Goal: Task Accomplishment & Management: Use online tool/utility

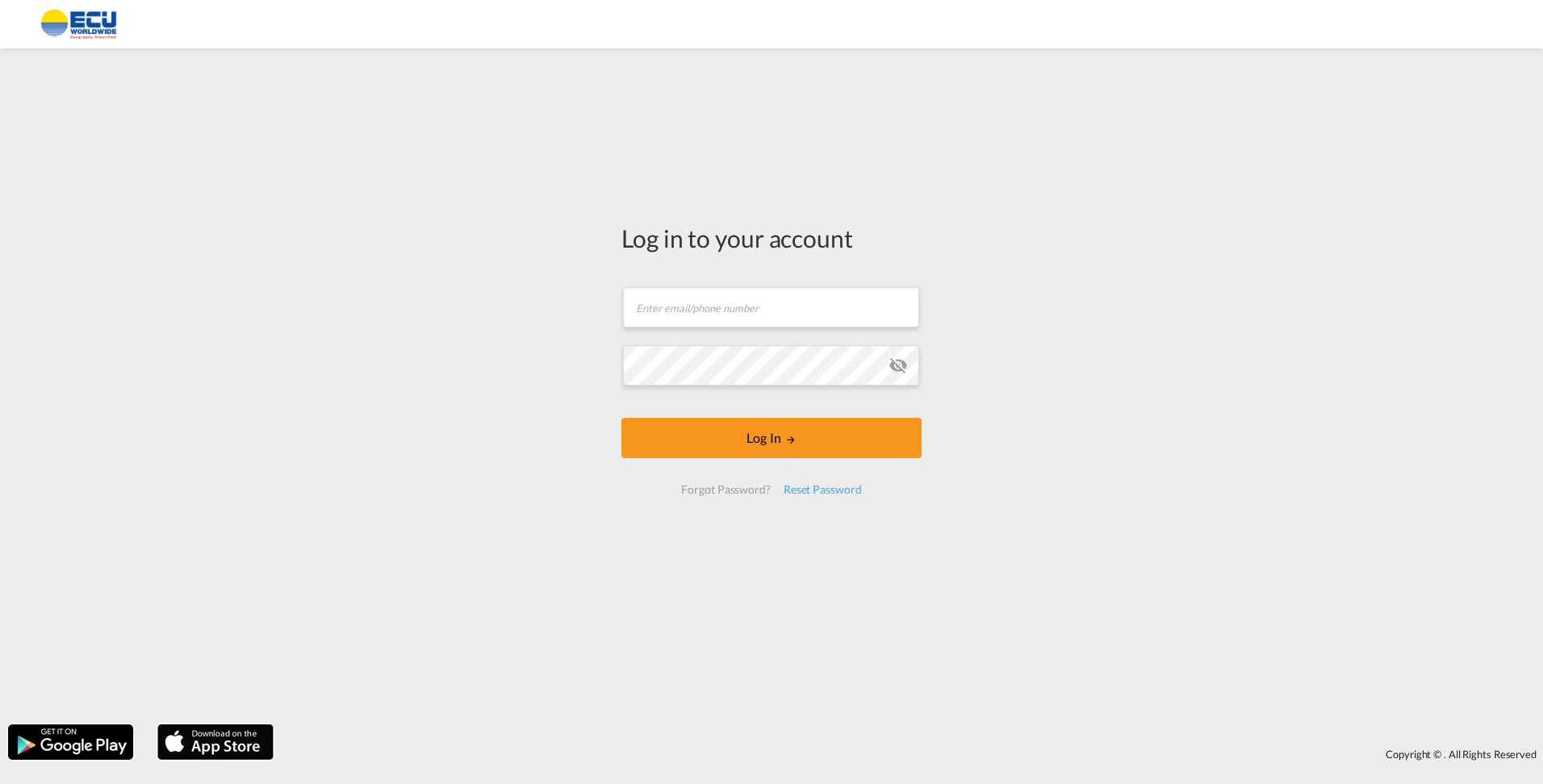
click at [720, 327] on md-input-container "Email field is required" at bounding box center [771, 307] width 300 height 43
click at [698, 312] on input "text" at bounding box center [771, 307] width 297 height 41
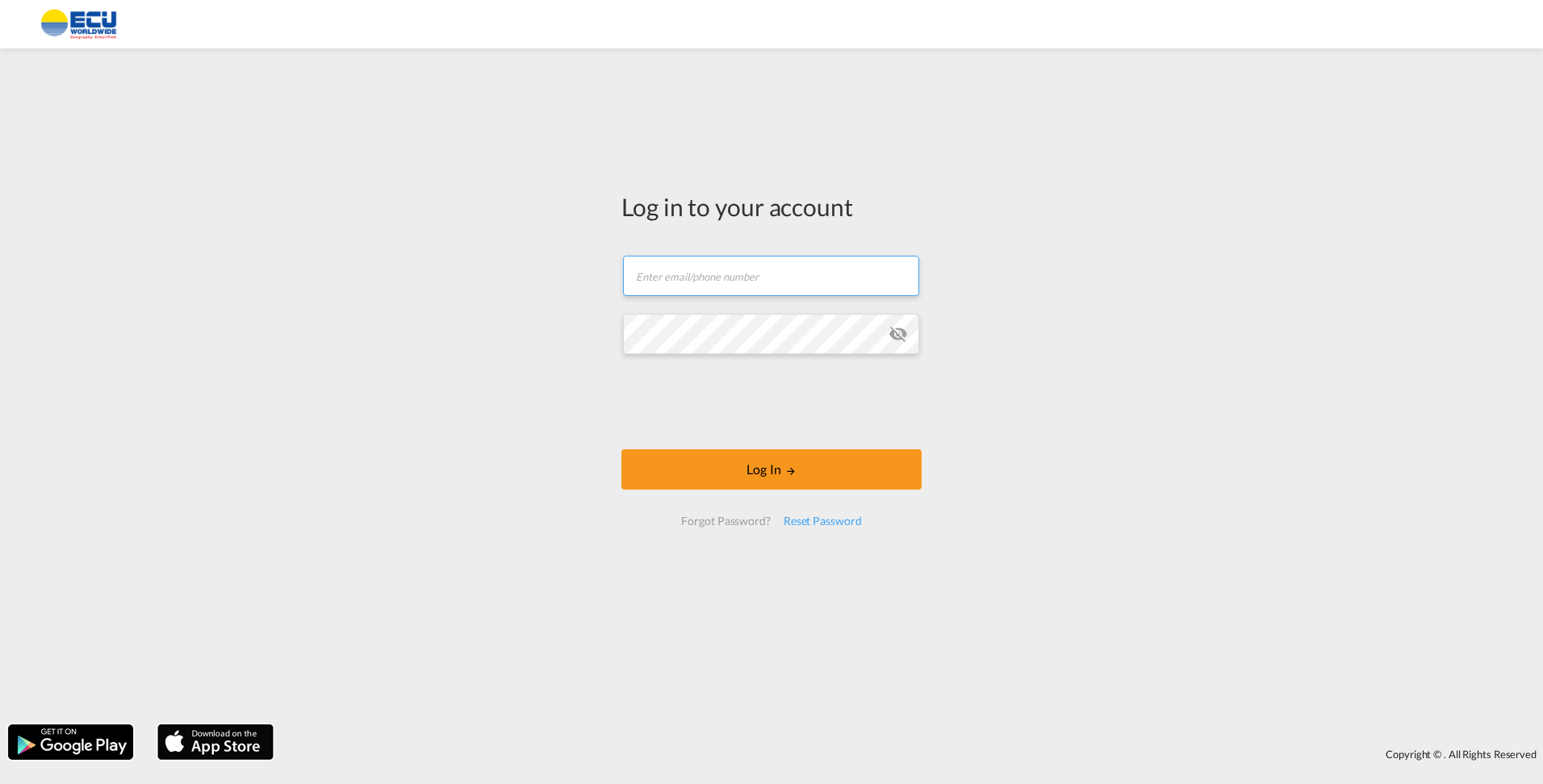
click at [656, 278] on input "text" at bounding box center [771, 276] width 297 height 41
type input "[EMAIL_ADDRESS][DOMAIN_NAME]"
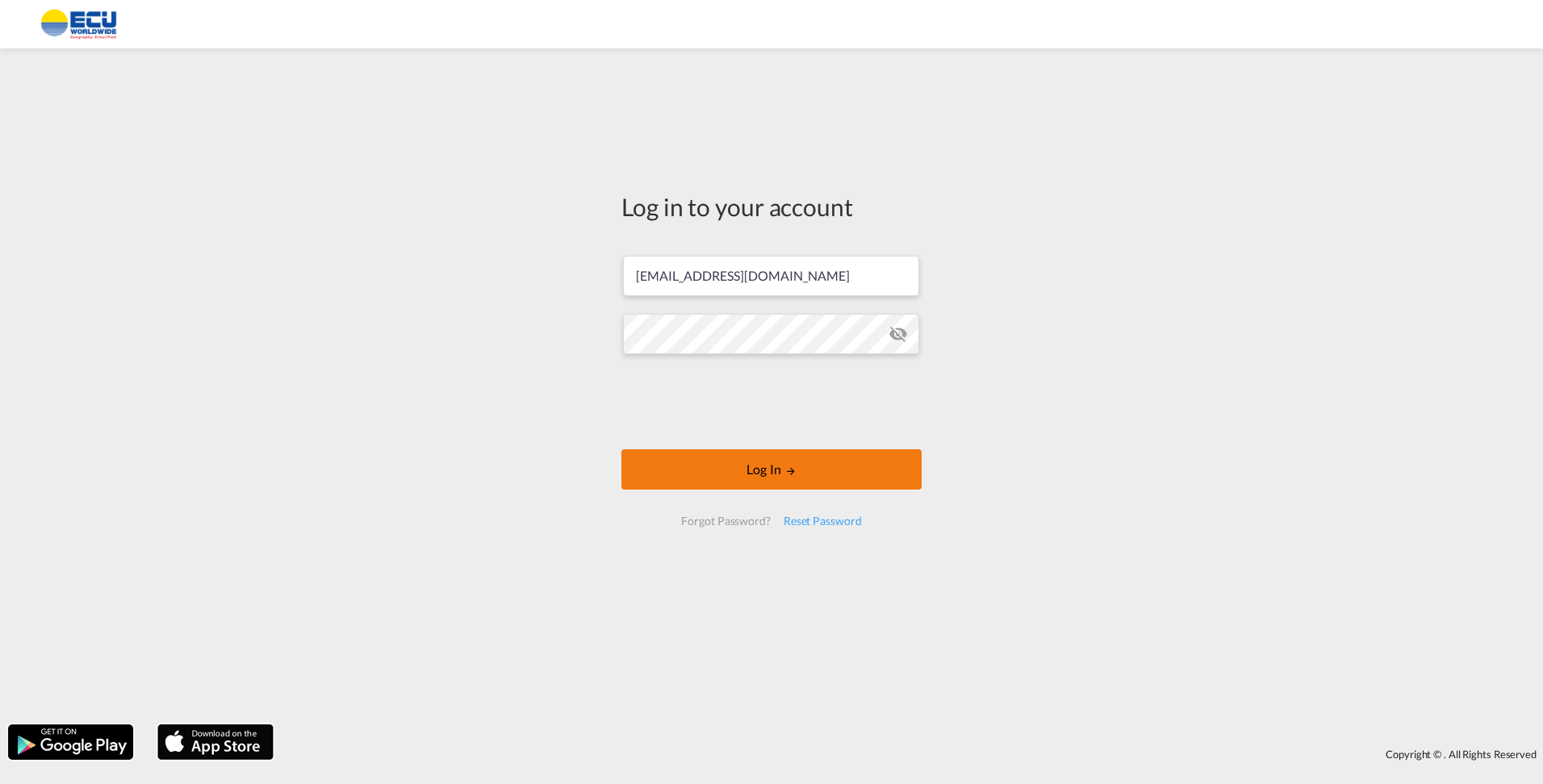
click at [769, 466] on button "Log In" at bounding box center [771, 469] width 300 height 41
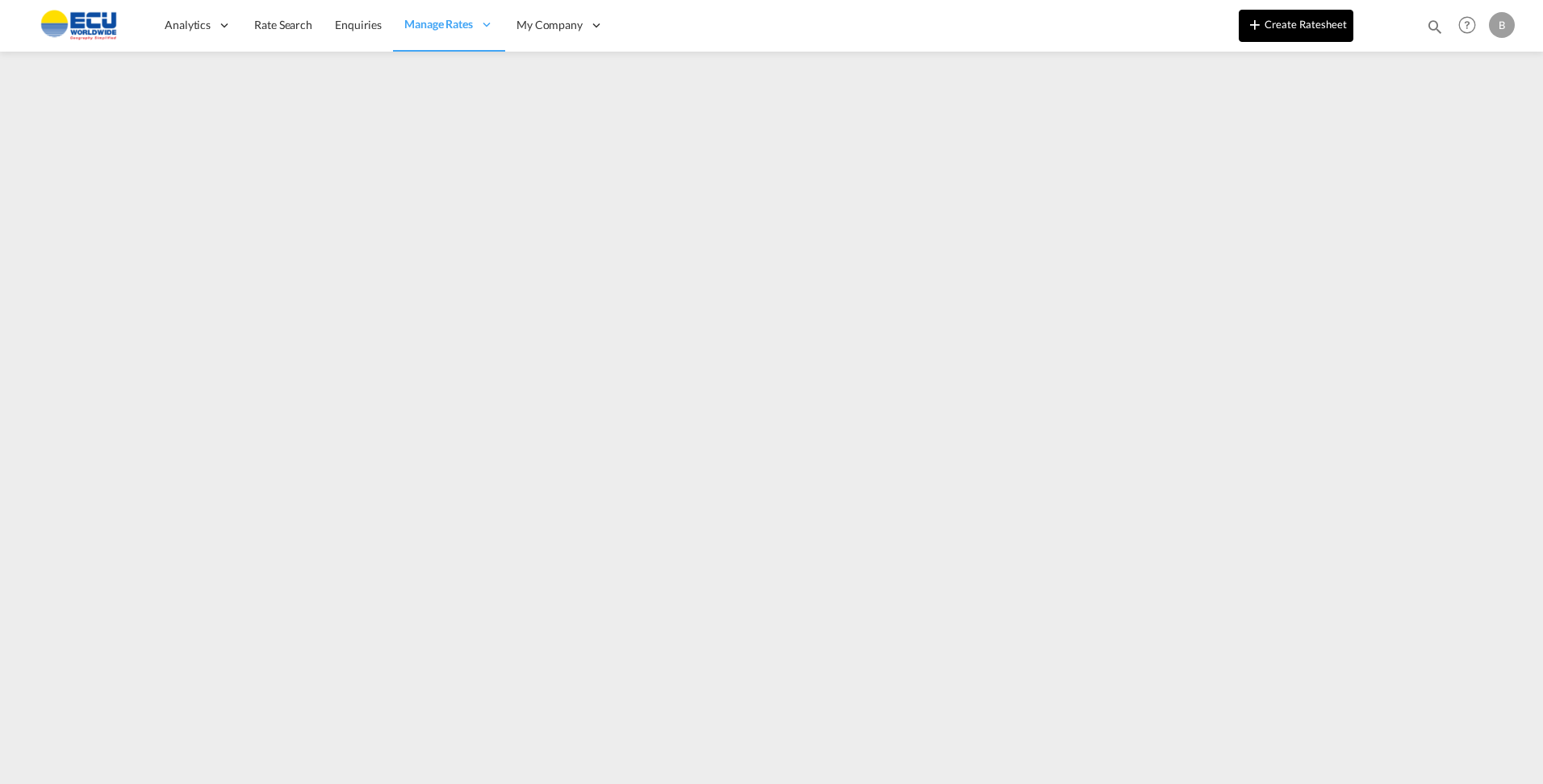
click at [1325, 30] on button "Create Ratesheet" at bounding box center [1296, 26] width 115 height 32
